Goal: Task Accomplishment & Management: Complete application form

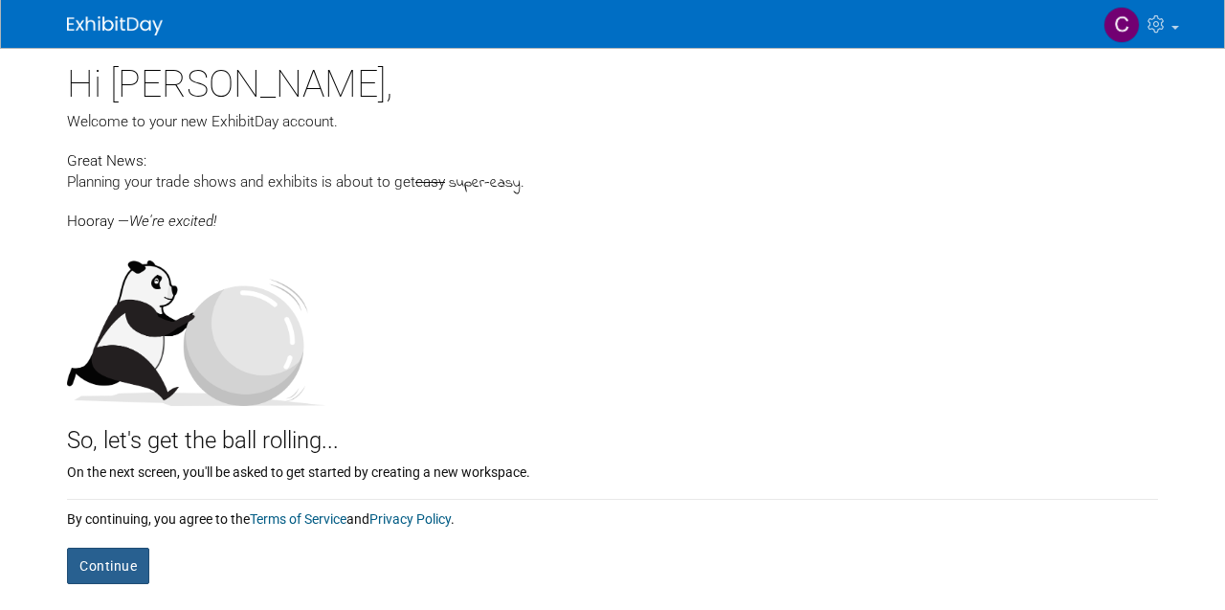
click at [122, 563] on button "Continue" at bounding box center [108, 566] width 82 height 36
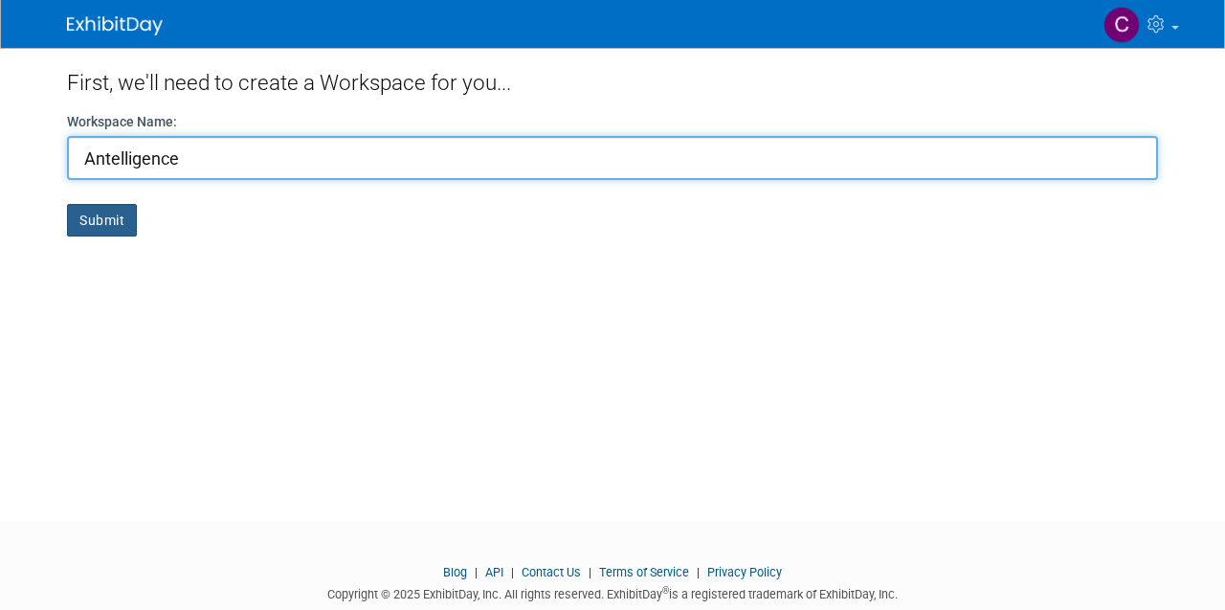
type input "Antelligence"
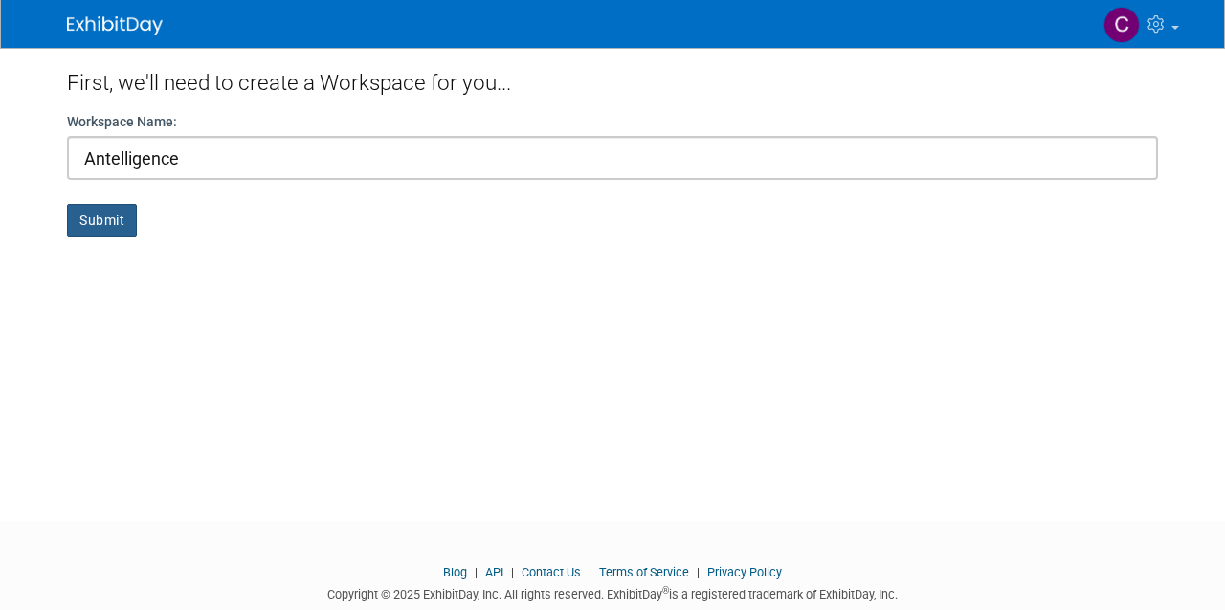
click at [111, 220] on button "Submit" at bounding box center [102, 220] width 70 height 33
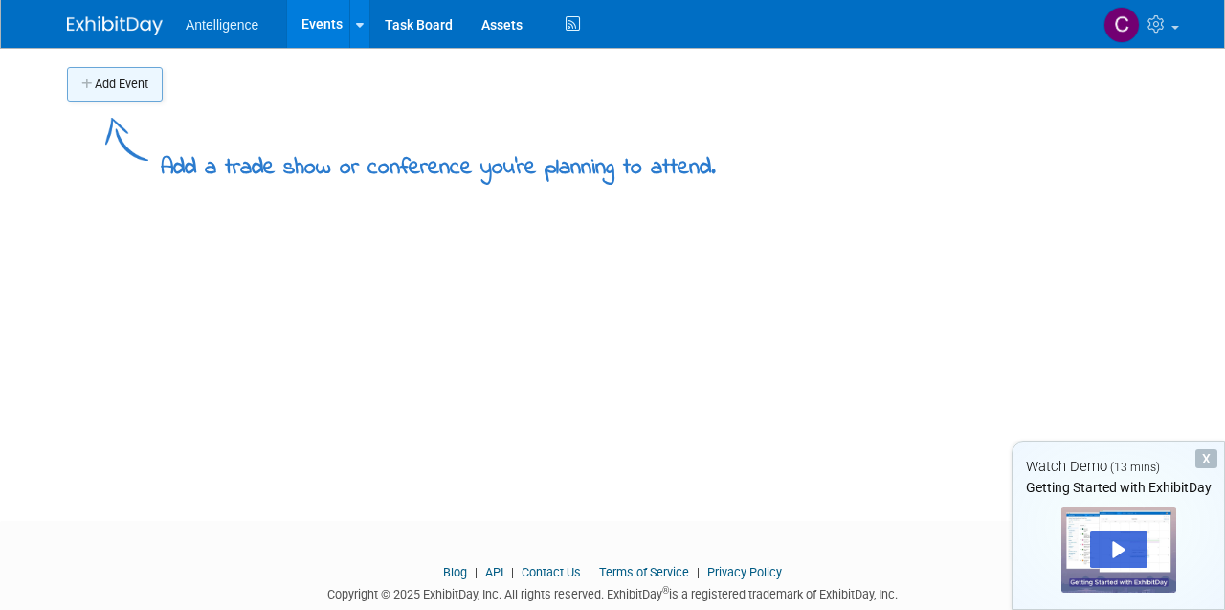
click at [132, 97] on button "Add Event" at bounding box center [115, 84] width 96 height 34
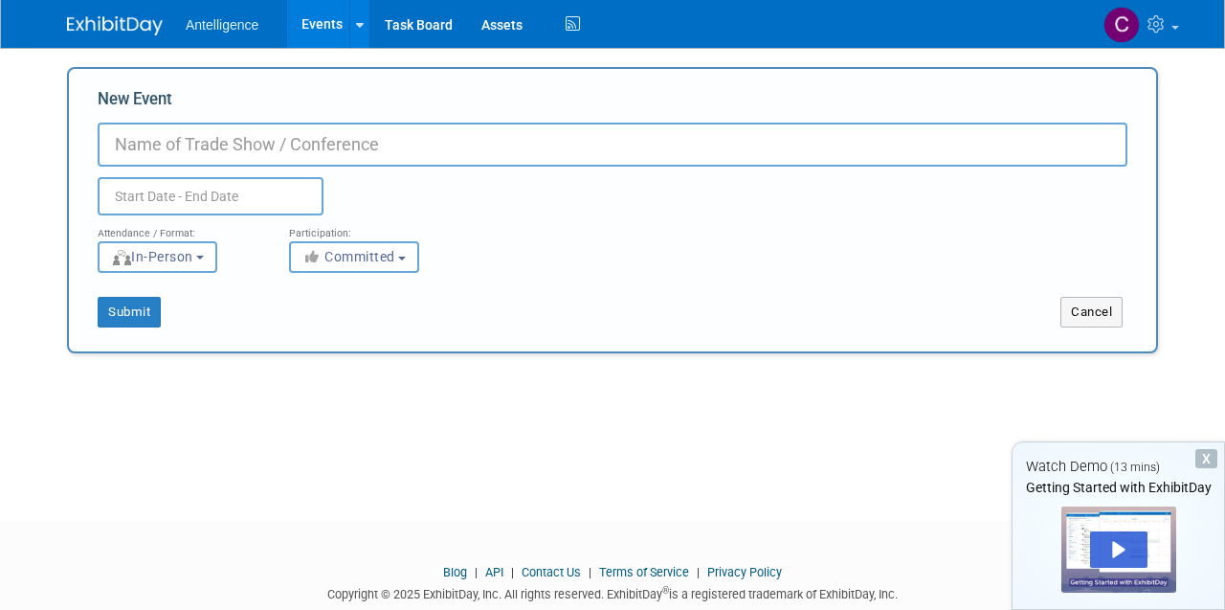
click at [232, 146] on input "New Event" at bounding box center [613, 145] width 1030 height 44
paste input "2025 Animal Health Summit"
type input "2025 Animal Health Summit"
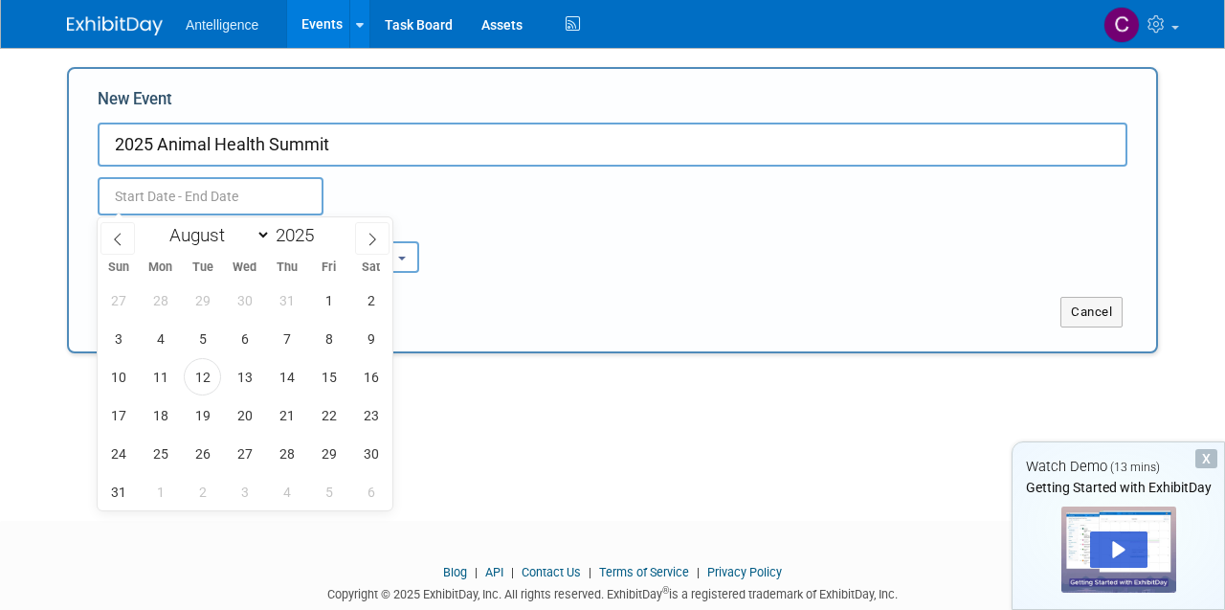
click at [171, 196] on input "text" at bounding box center [211, 196] width 226 height 38
click at [166, 451] on span "25" at bounding box center [160, 453] width 37 height 37
click at [197, 458] on span "26" at bounding box center [202, 453] width 37 height 37
type input "[DATE] to [DATE]"
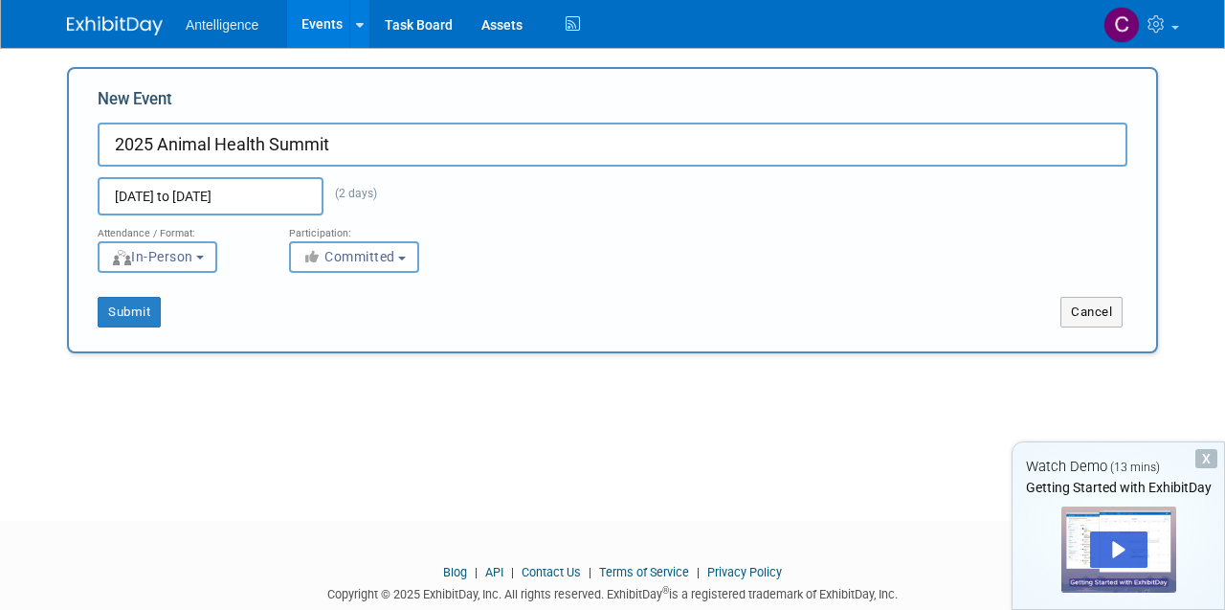
click at [194, 247] on button "In-Person" at bounding box center [158, 257] width 120 height 32
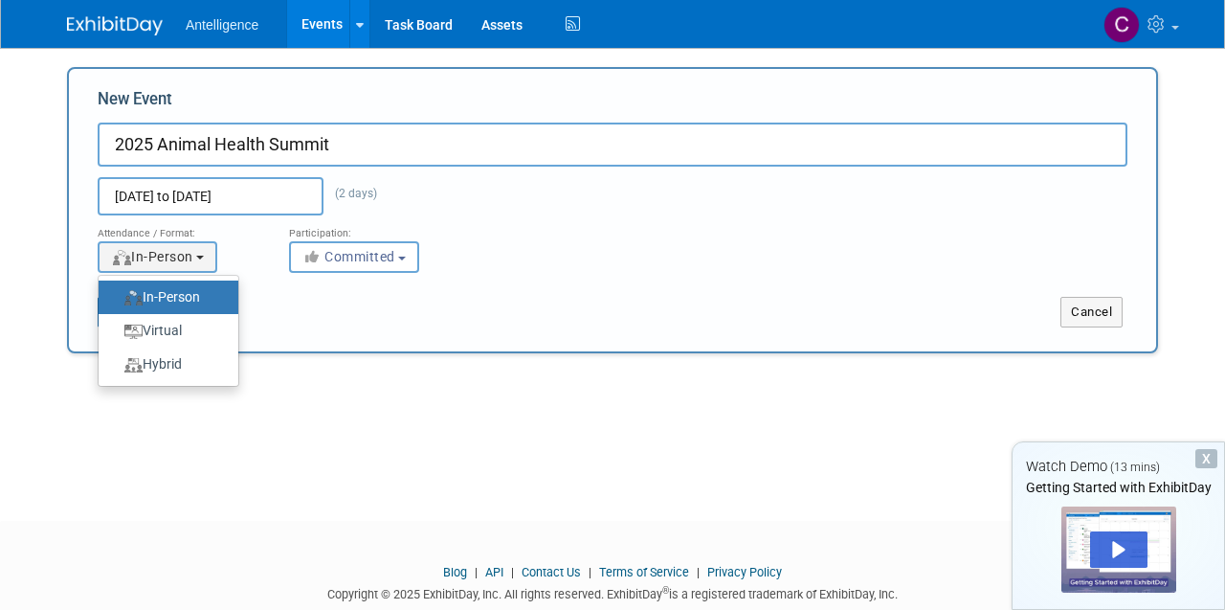
click at [194, 299] on label "In-Person" at bounding box center [163, 297] width 111 height 26
click at [116, 299] on input "In-Person" at bounding box center [109, 297] width 12 height 12
click at [327, 308] on div "Submit" at bounding box center [295, 312] width 453 height 31
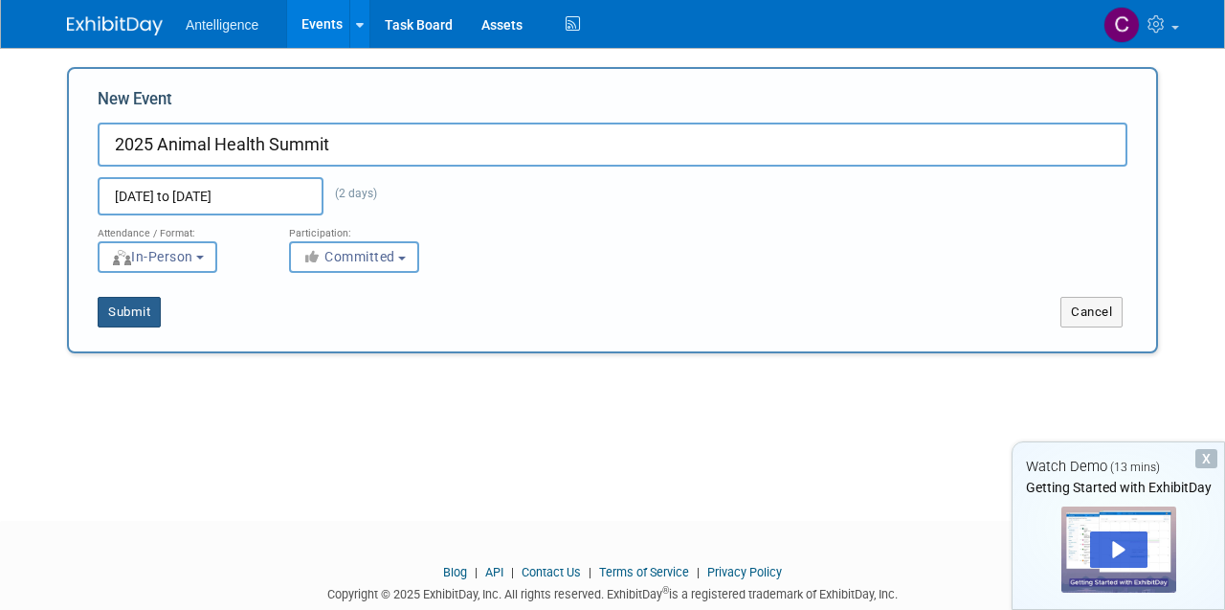
click at [129, 315] on button "Submit" at bounding box center [129, 312] width 63 height 31
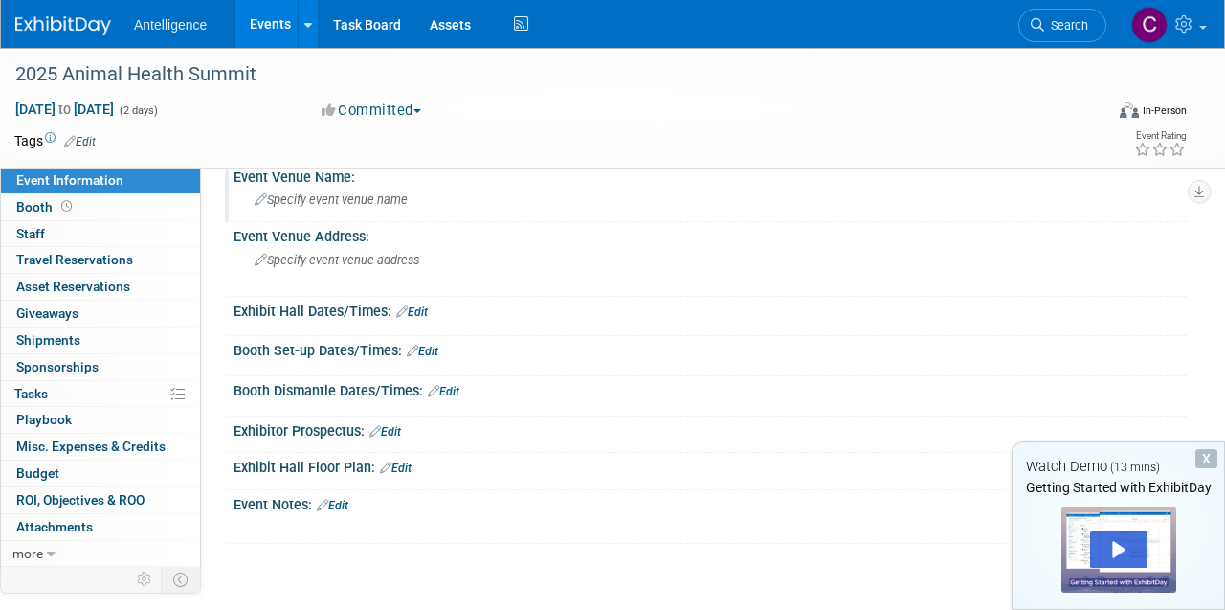
scroll to position [38, 0]
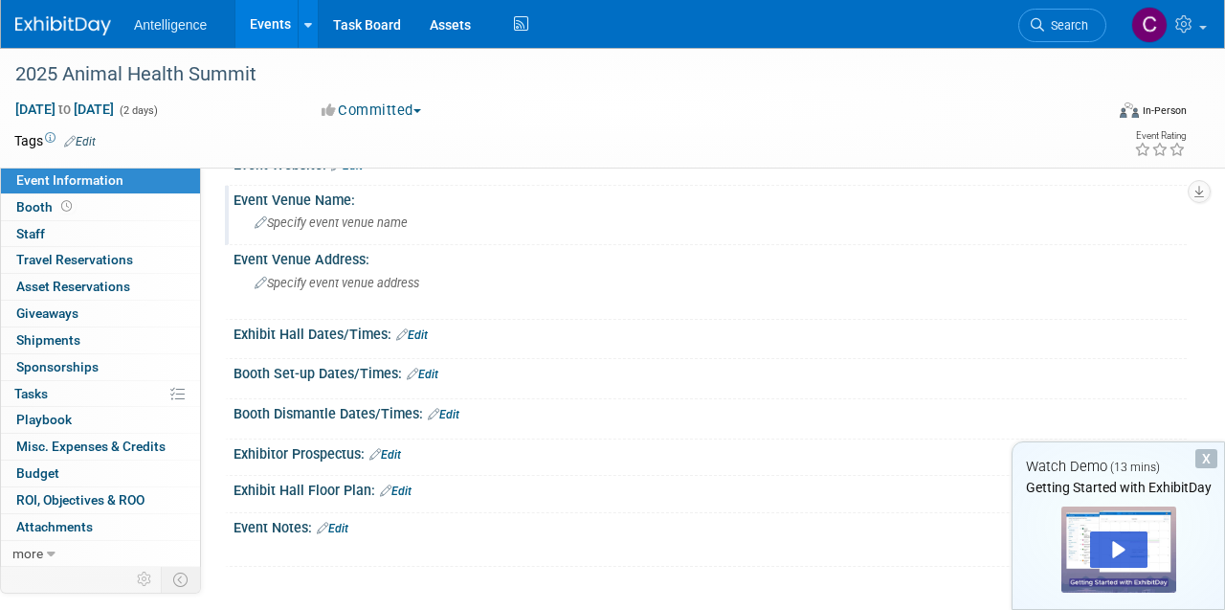
click at [310, 223] on span "Specify event venue name" at bounding box center [331, 222] width 153 height 14
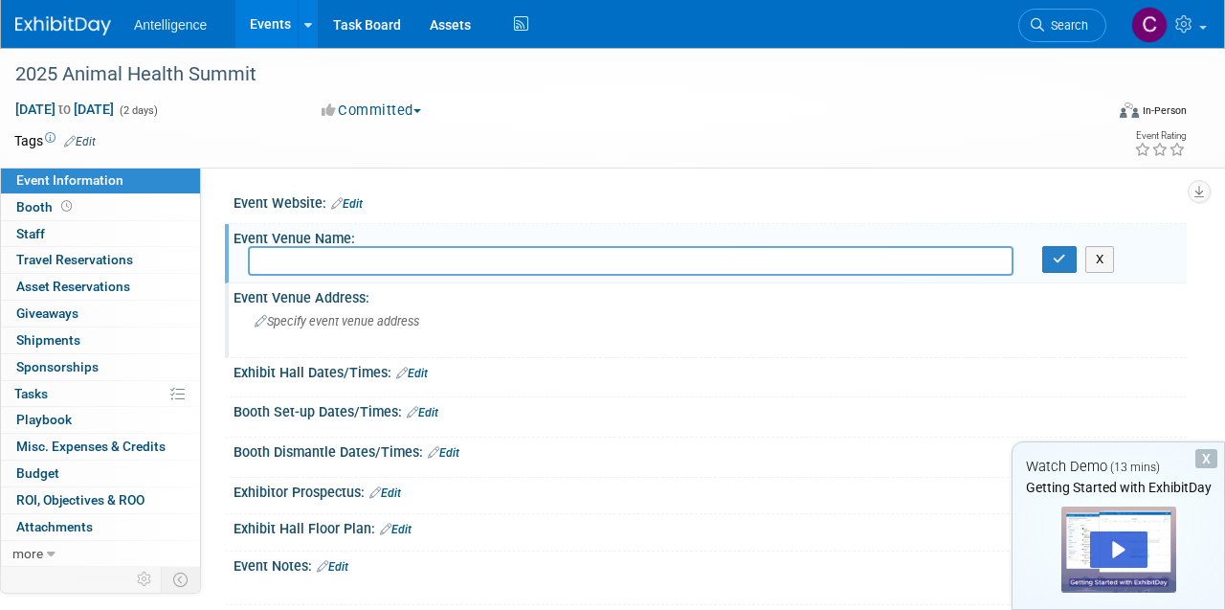
scroll to position [0, 0]
paste input "Midland Theatre 1228 Main St Kansas City, MO 64105"
drag, startPoint x: 364, startPoint y: 258, endPoint x: 644, endPoint y: 251, distance: 280.6
click at [644, 251] on input "Midland Theatre 1228 Main St Kansas City, MO 64105" at bounding box center [631, 261] width 766 height 30
type input "Midland Theatre"
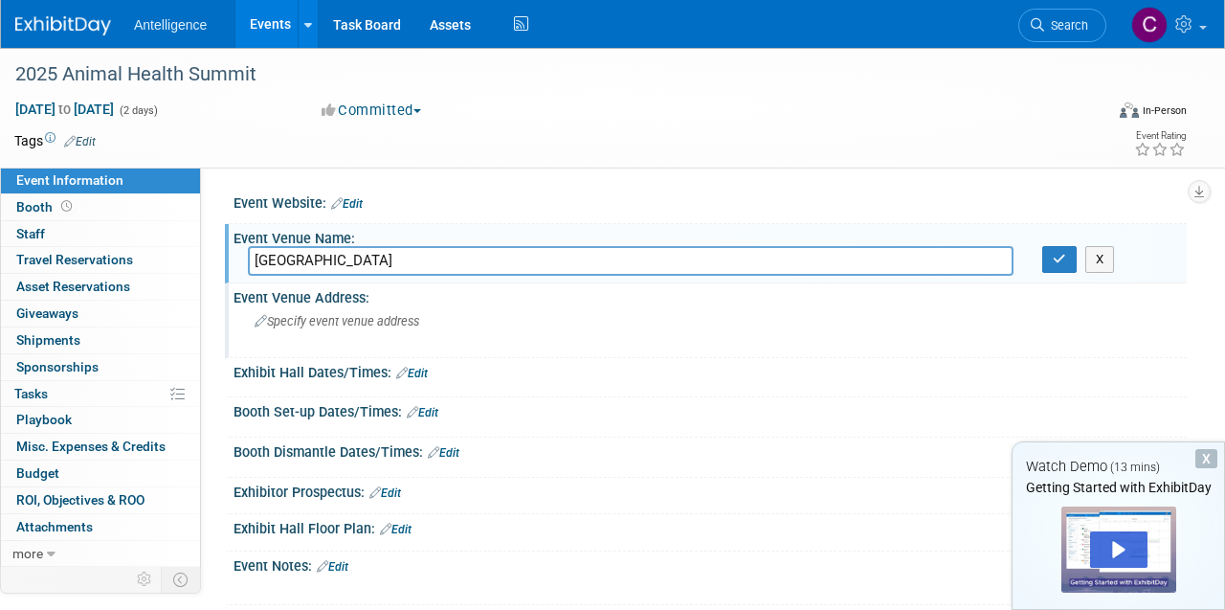
click at [348, 317] on span "Specify event venue address" at bounding box center [337, 321] width 165 height 14
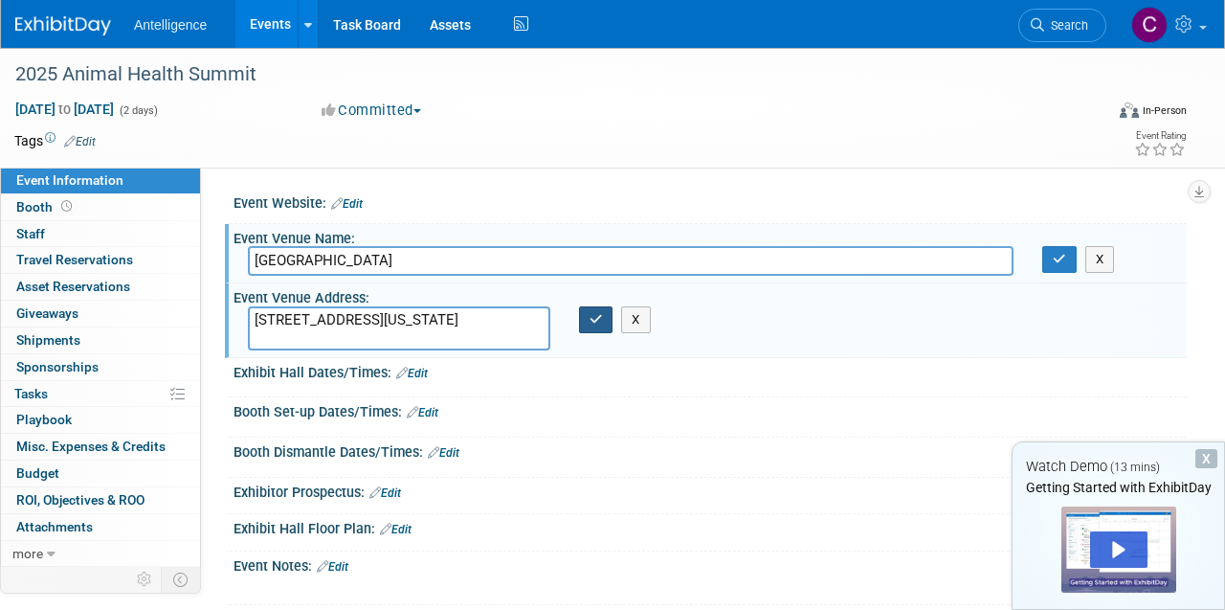
type textarea "1228 Main St Kansas City, MO 64105"
click at [599, 316] on icon "button" at bounding box center [596, 319] width 13 height 12
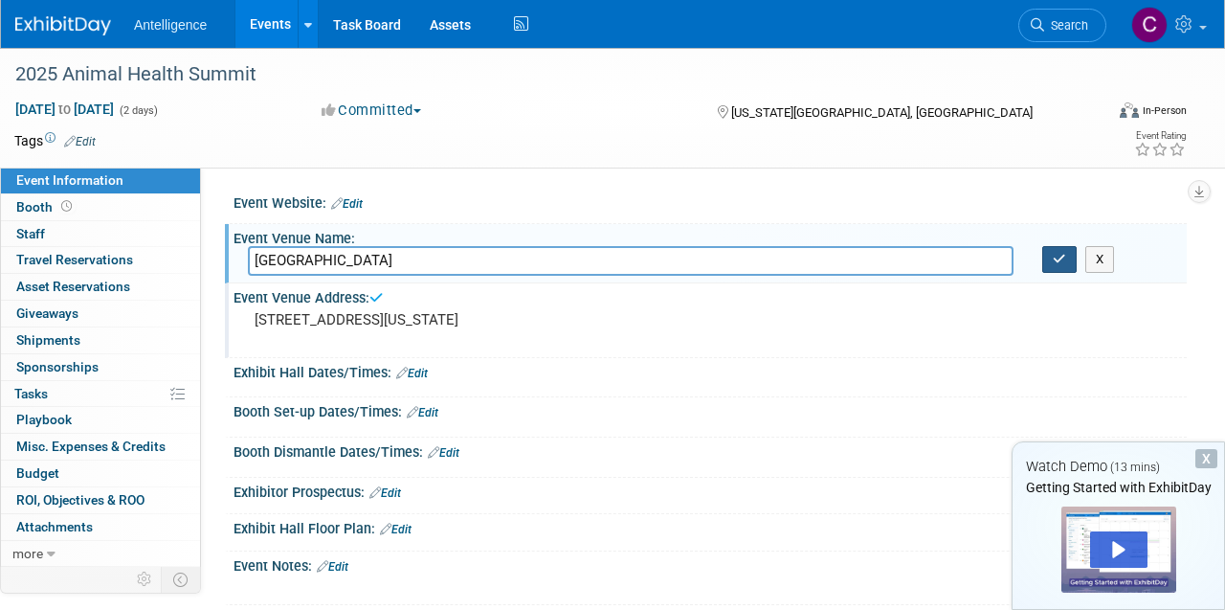
click at [1061, 264] on icon "button" at bounding box center [1059, 259] width 13 height 12
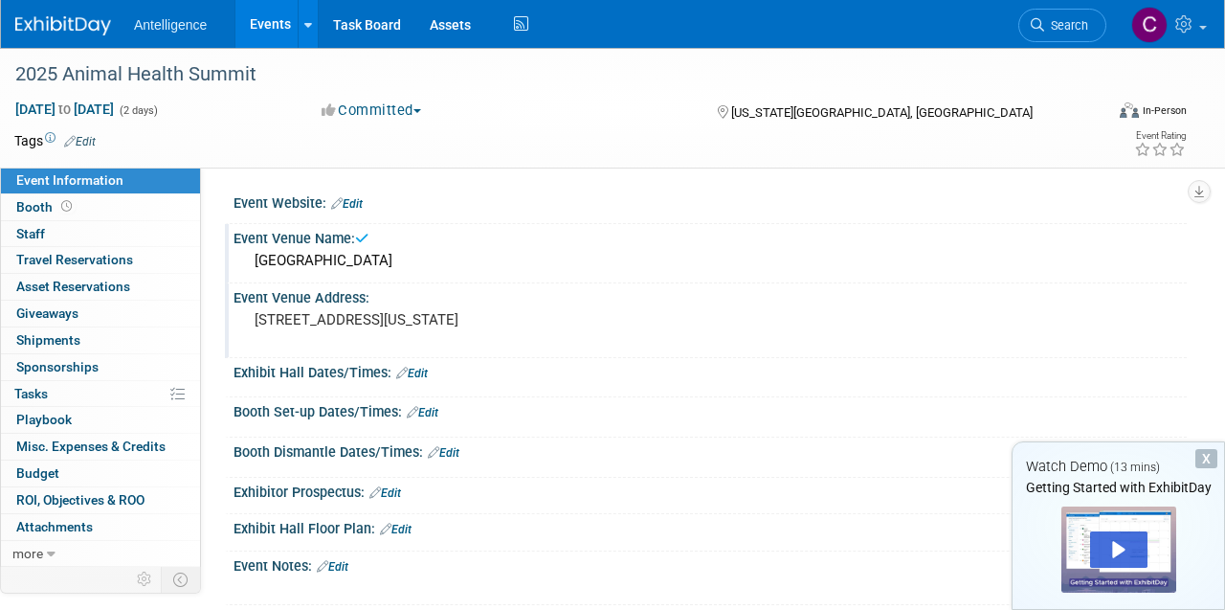
click at [421, 367] on link "Edit" at bounding box center [412, 373] width 32 height 13
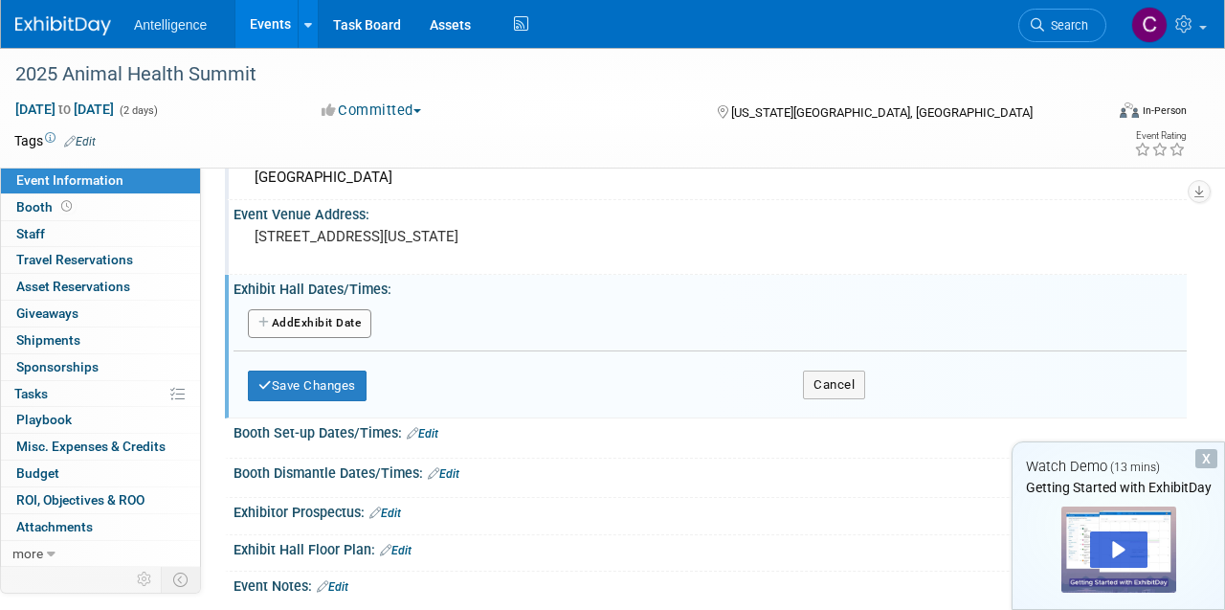
scroll to position [100, 0]
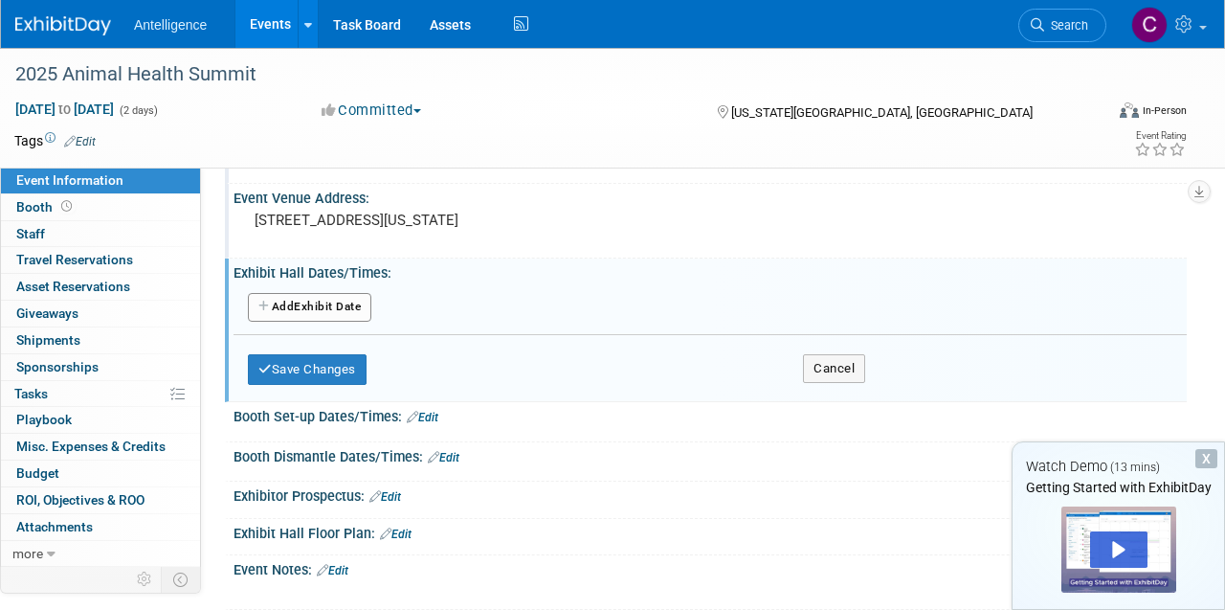
click at [334, 306] on button "Add Another Exhibit Date" at bounding box center [309, 307] width 123 height 29
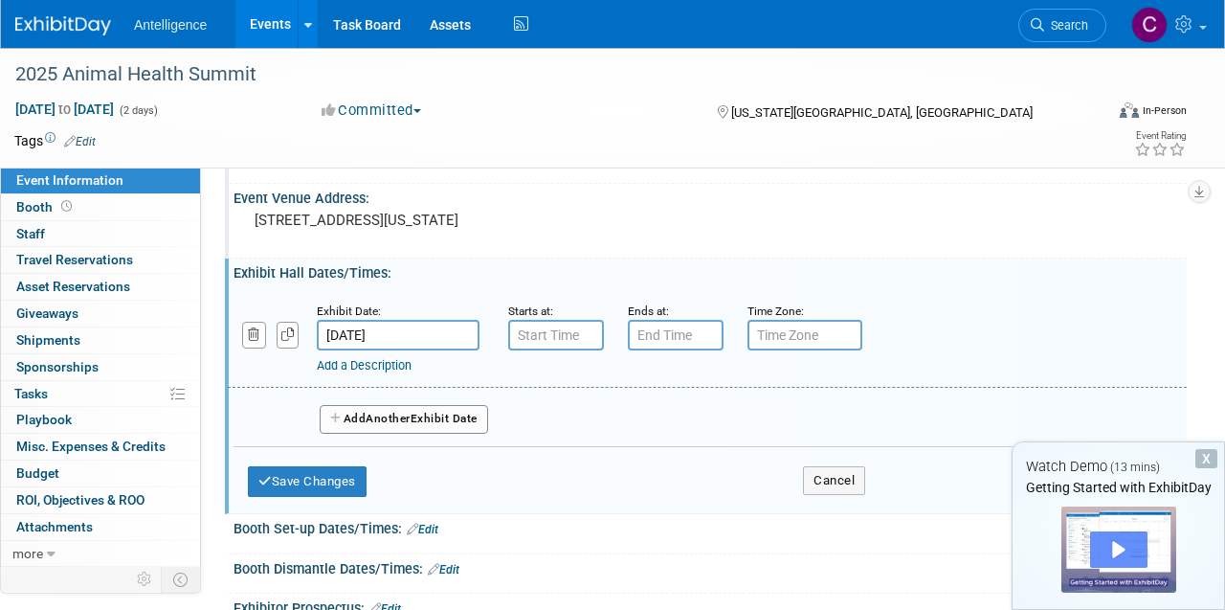
click at [1121, 548] on div "Play" at bounding box center [1118, 549] width 57 height 36
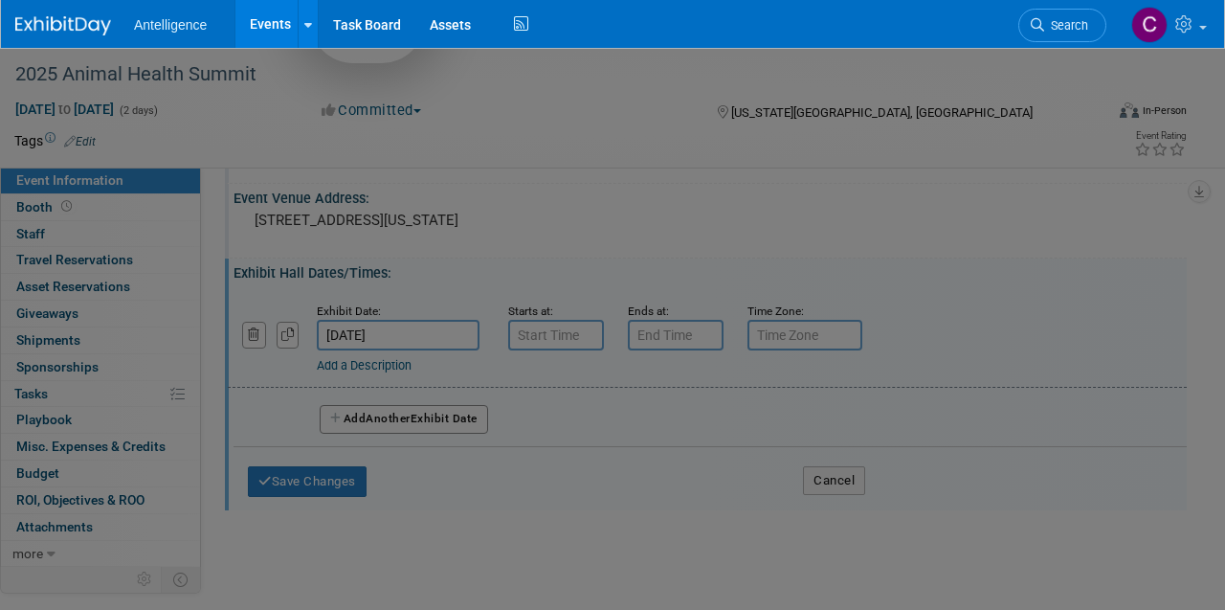
scroll to position [0, 0]
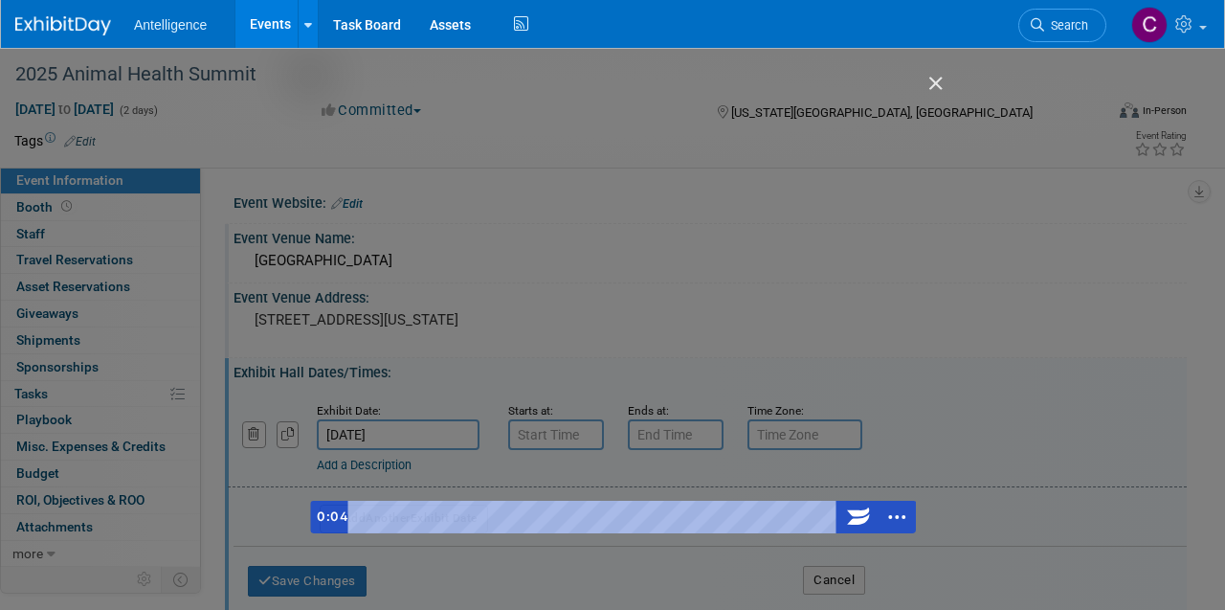
click at [424, 519] on div "Playbar" at bounding box center [594, 517] width 474 height 33
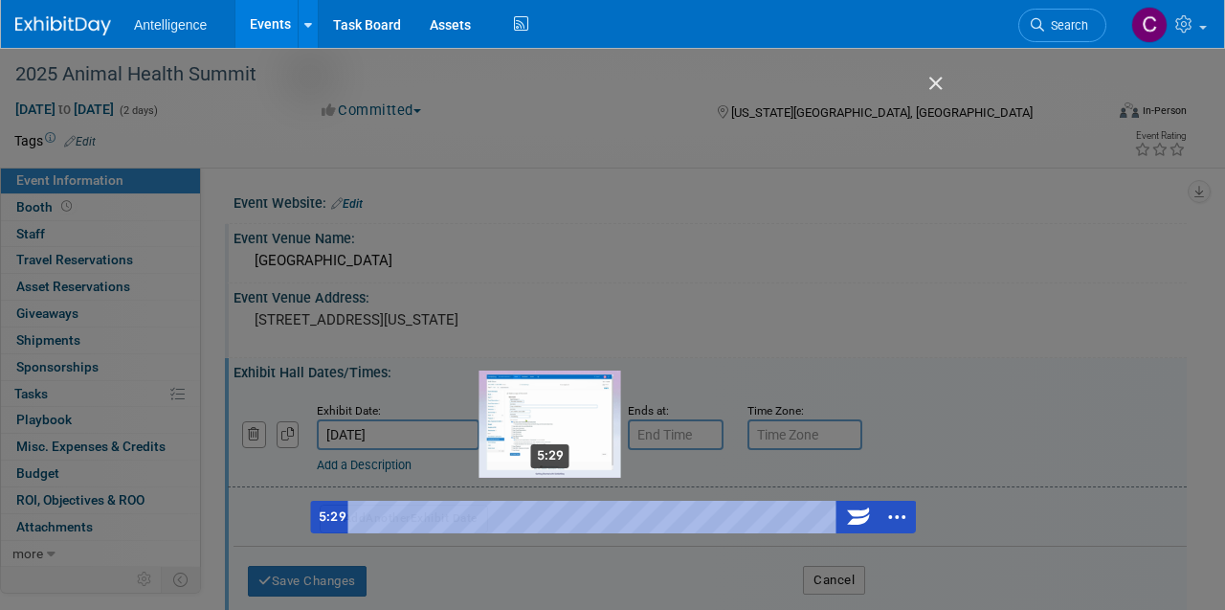
click at [551, 517] on div "5:29" at bounding box center [594, 517] width 474 height 33
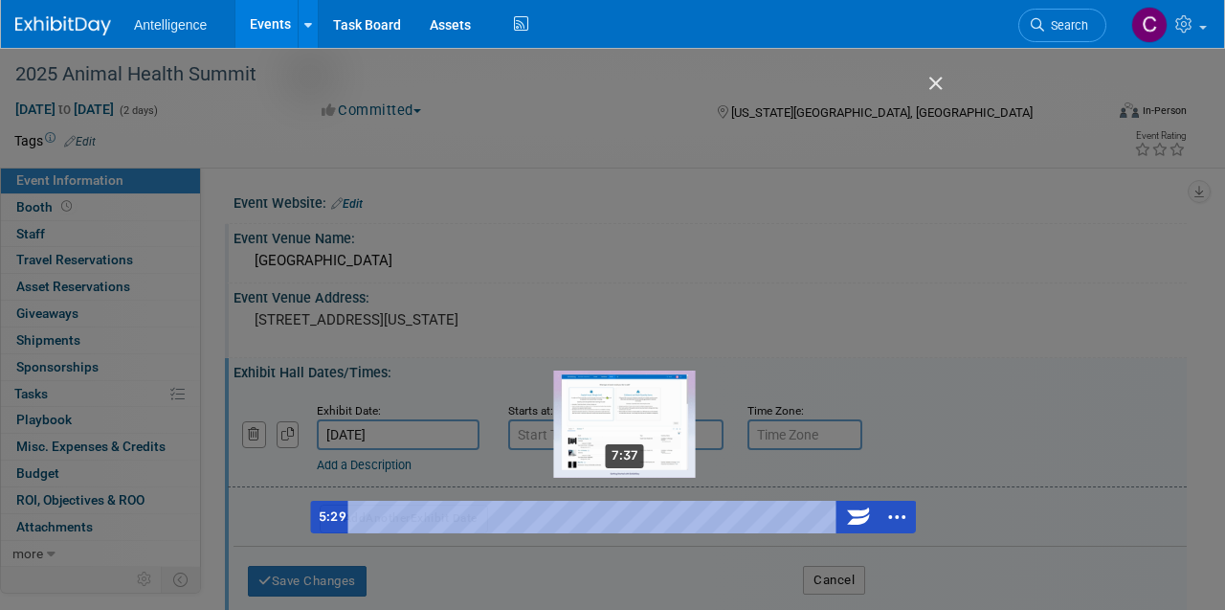
click at [627, 513] on div "7:37" at bounding box center [594, 517] width 474 height 33
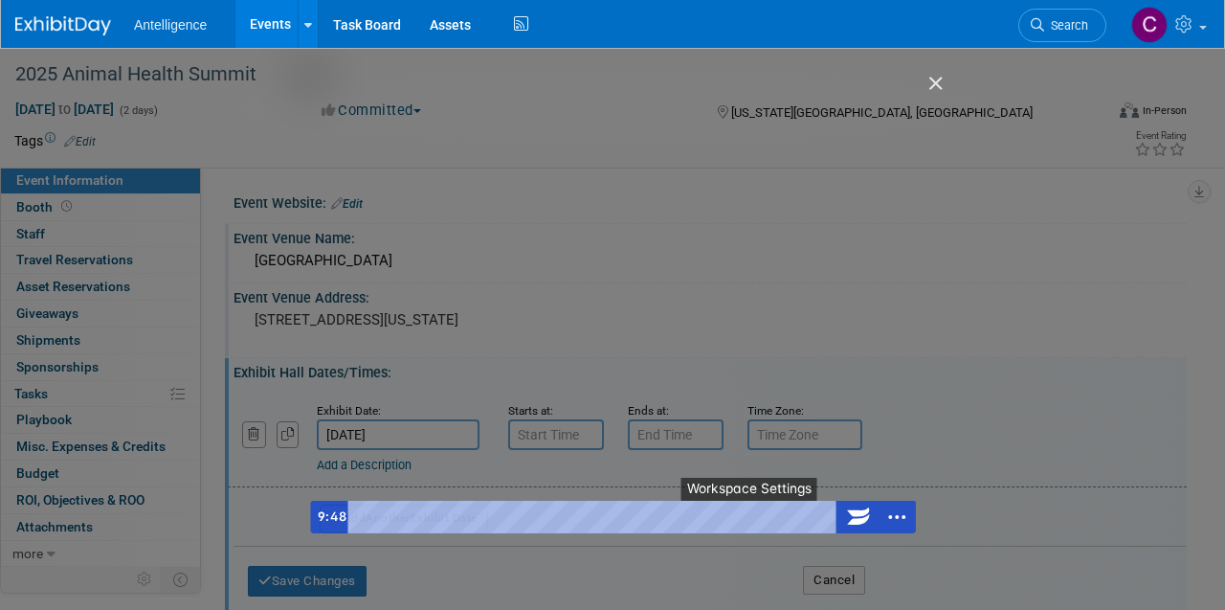
click at [766, 505] on button "●" at bounding box center [762, 517] width 15 height 33
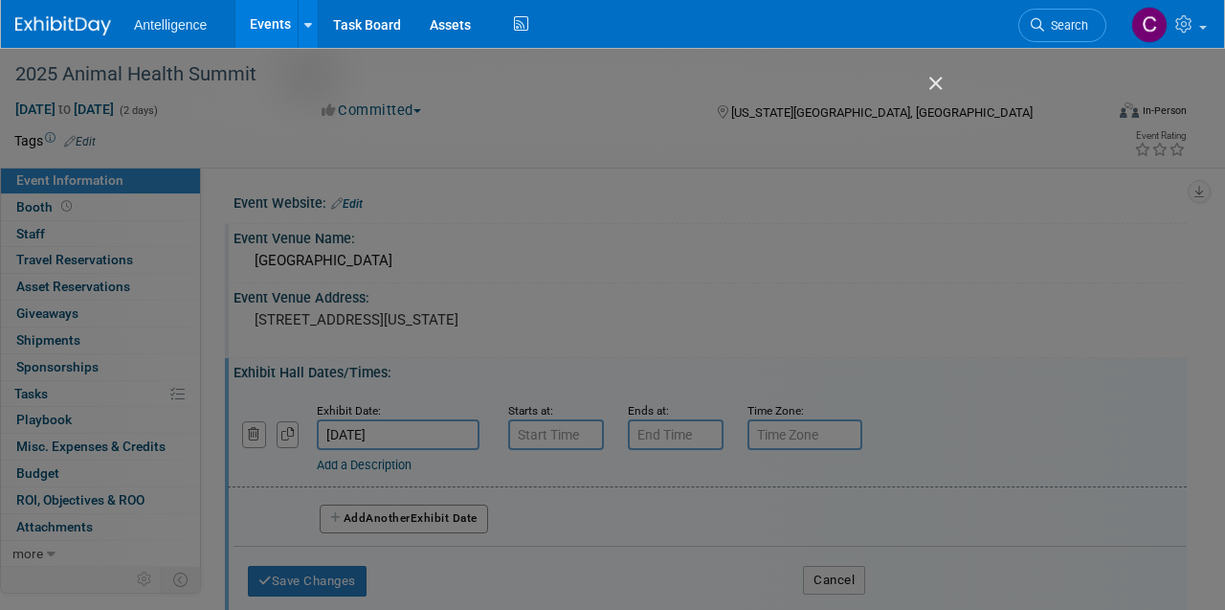
click at [937, 79] on img "Close" at bounding box center [927, 92] width 33 height 33
